Goal: Task Accomplishment & Management: Manage account settings

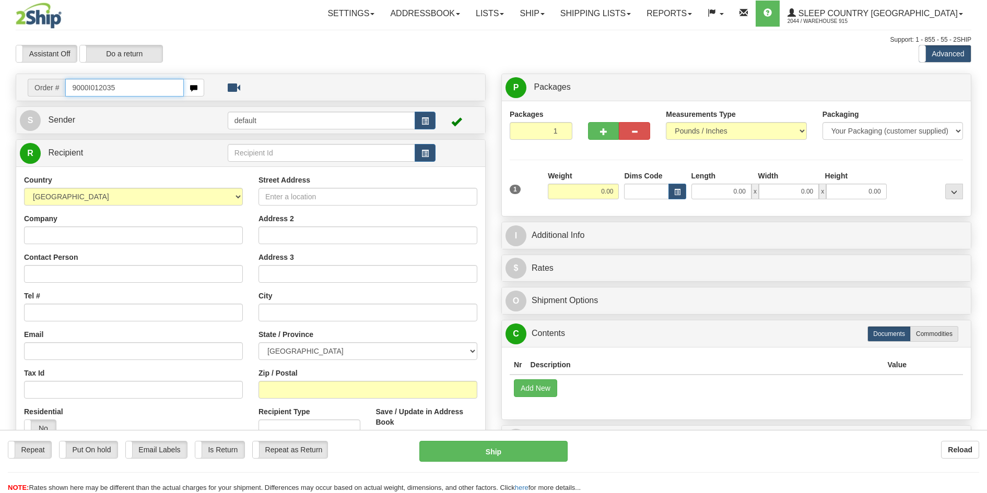
type input "9000I012035"
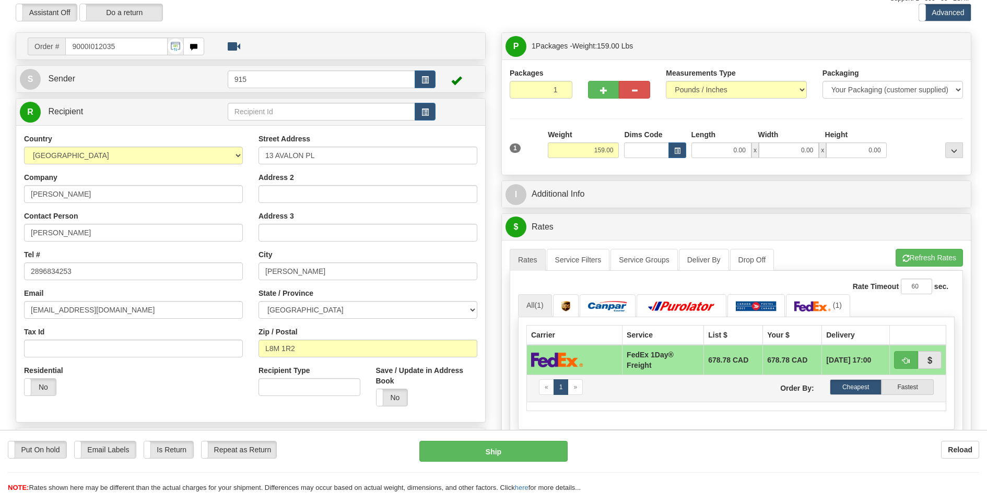
scroll to position [104, 0]
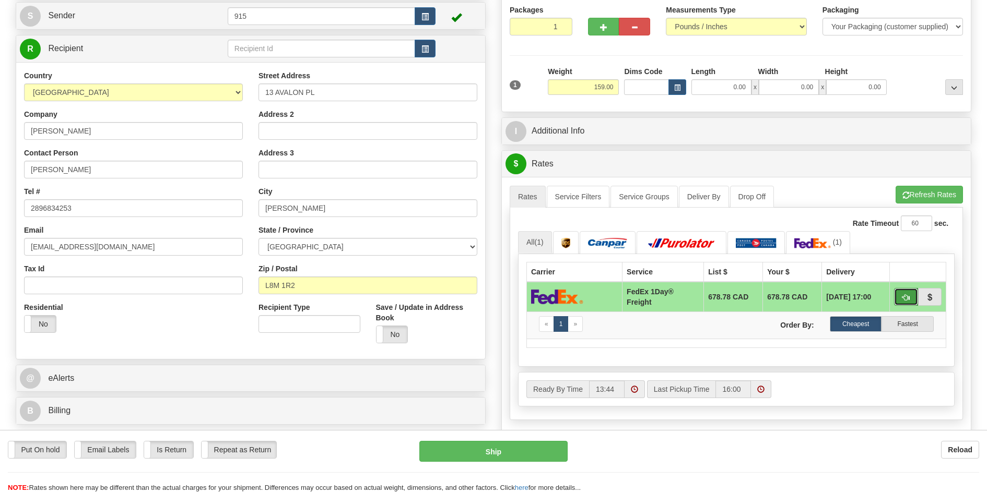
click at [899, 295] on button "button" at bounding box center [906, 297] width 24 height 18
type input "70"
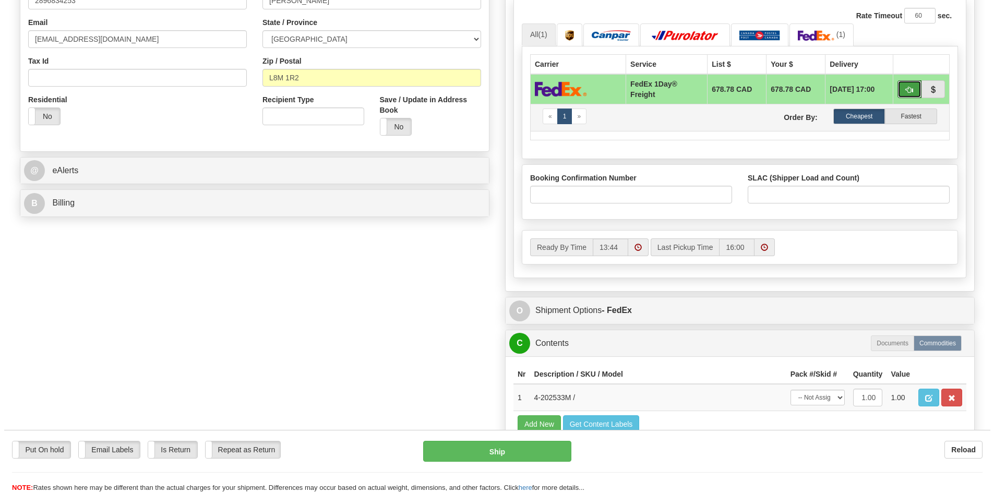
scroll to position [313, 0]
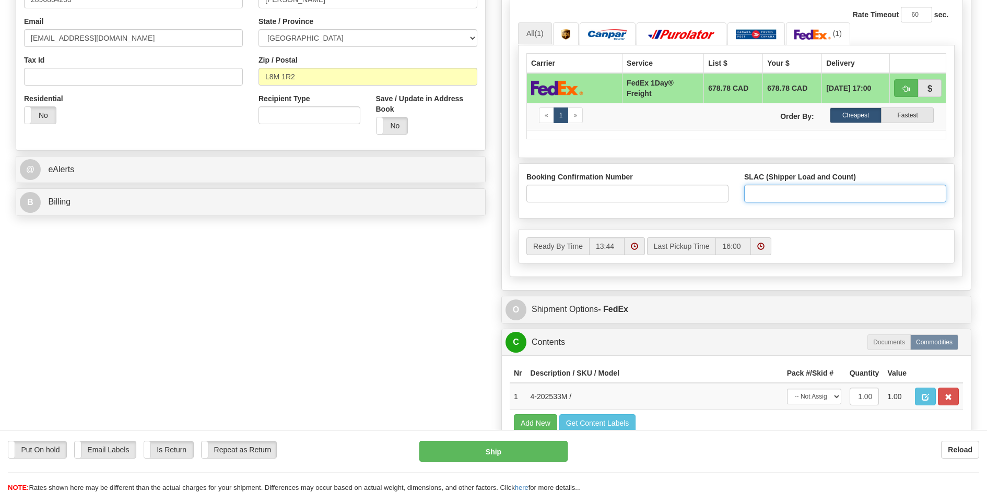
click at [762, 200] on input "SLAC (Shipper Load and Count)" at bounding box center [845, 194] width 202 height 18
type input "1"
click at [551, 447] on button "Ship" at bounding box center [493, 451] width 149 height 21
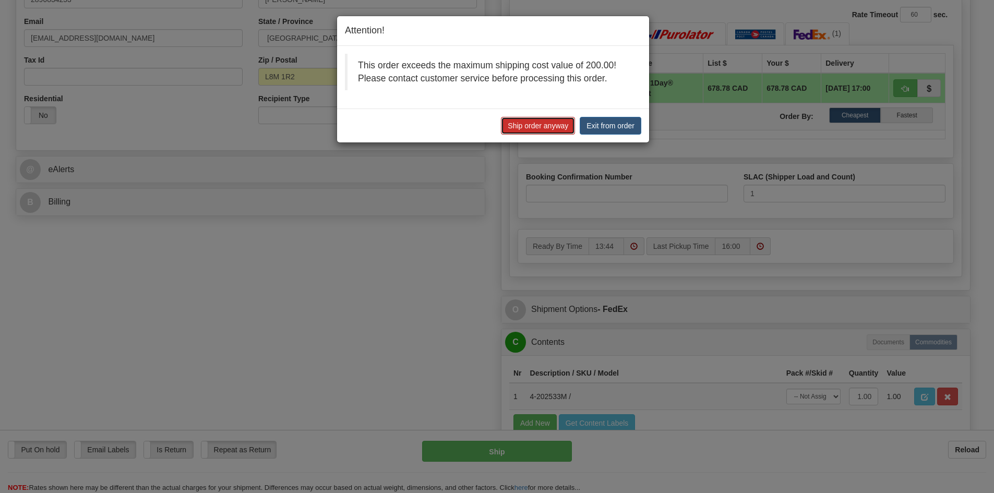
click at [527, 127] on button "Ship order anyway" at bounding box center [538, 126] width 74 height 18
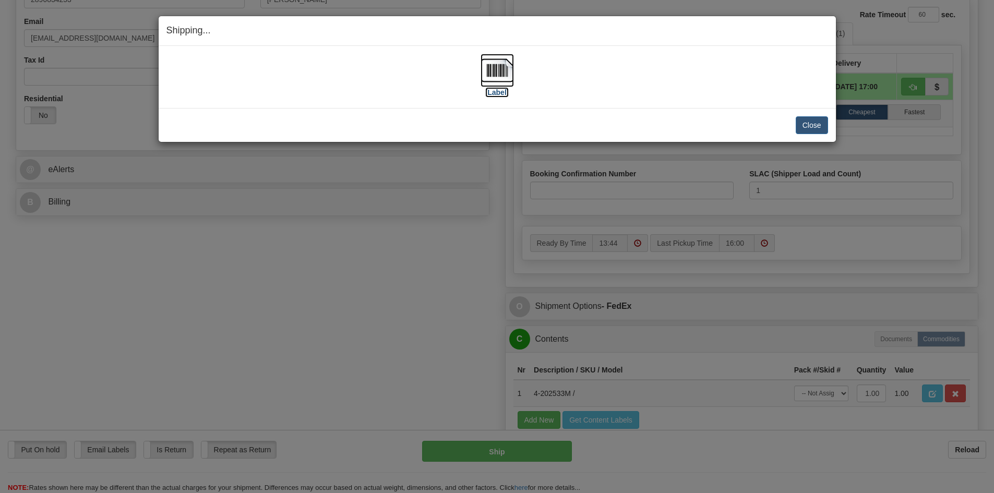
click at [501, 77] on img at bounding box center [497, 70] width 33 height 33
click at [801, 124] on button "Close" at bounding box center [812, 125] width 32 height 18
click at [802, 124] on button "Close" at bounding box center [812, 125] width 32 height 18
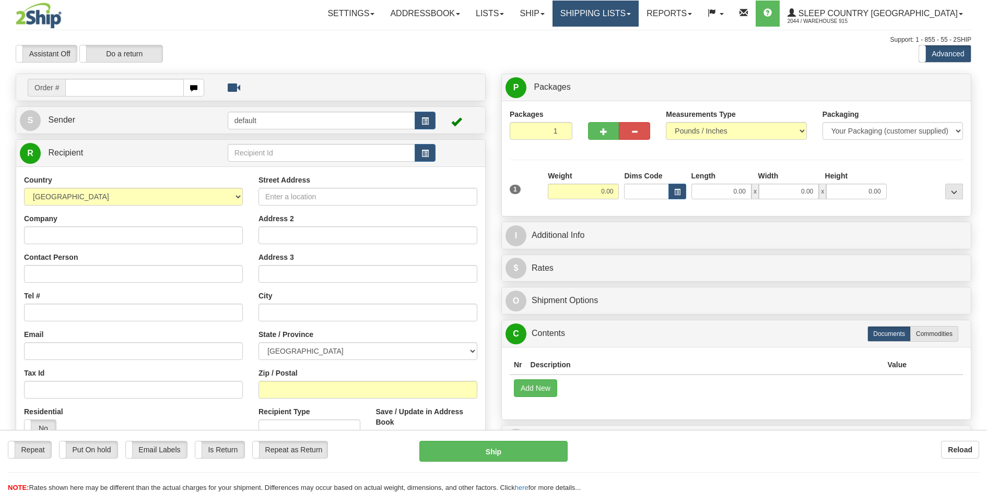
click at [621, 8] on link "Shipping lists" at bounding box center [595, 14] width 86 height 26
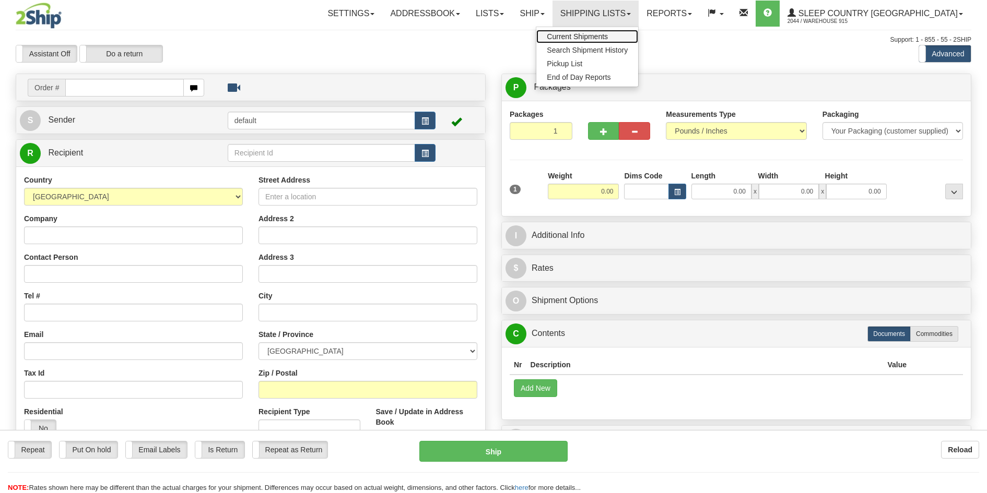
click at [608, 33] on span "Current Shipments" at bounding box center [576, 36] width 61 height 8
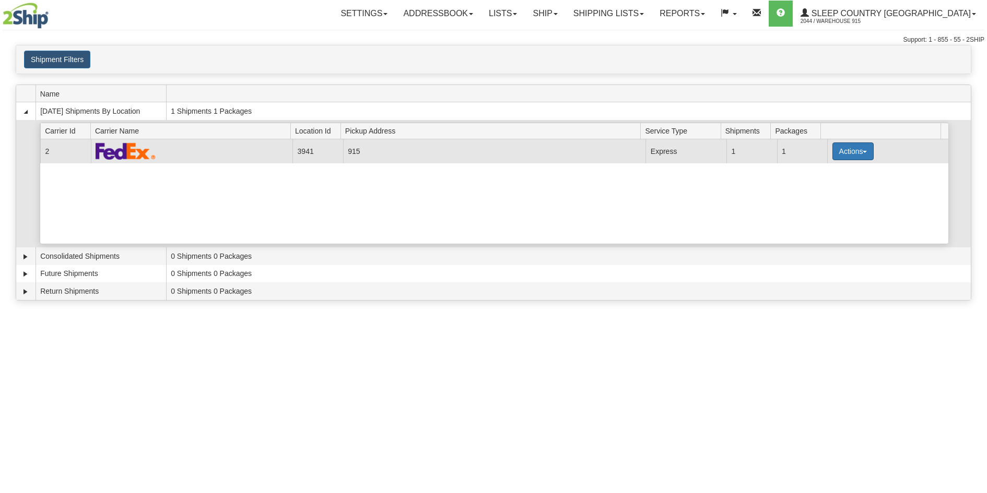
click at [845, 158] on button "Actions" at bounding box center [853, 151] width 42 height 18
click at [832, 186] on link "Close" at bounding box center [831, 185] width 84 height 14
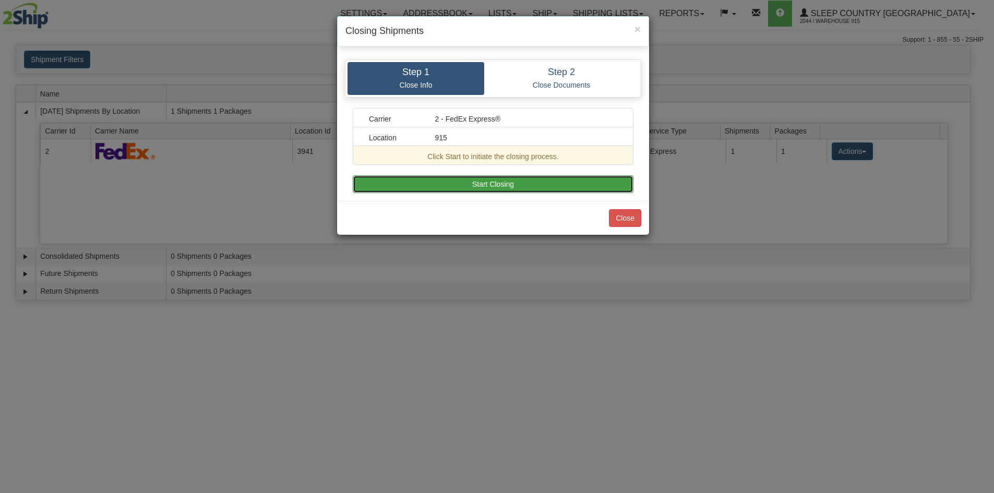
click at [529, 189] on button "Start Closing" at bounding box center [493, 184] width 281 height 18
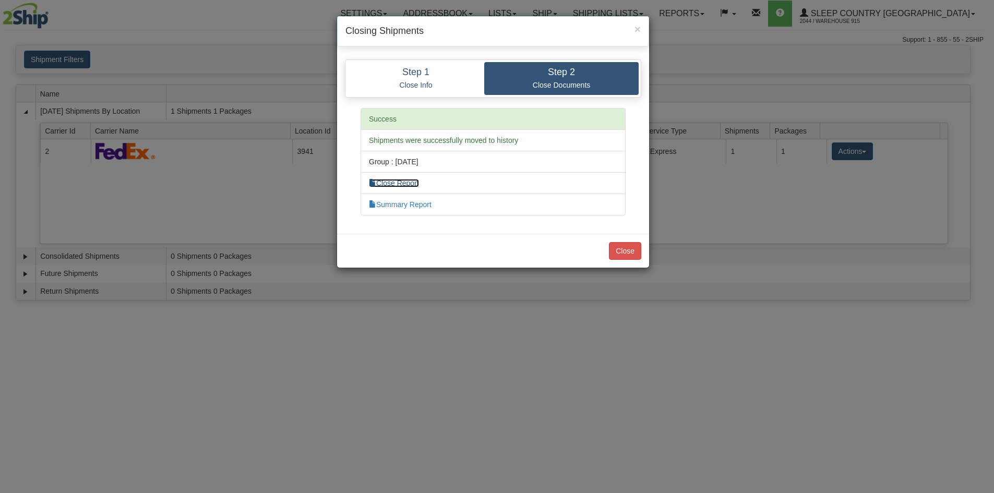
click at [412, 184] on link "Close Report" at bounding box center [394, 183] width 50 height 8
click at [623, 247] on button "Close" at bounding box center [625, 251] width 32 height 18
